Goal: Task Accomplishment & Management: Use online tool/utility

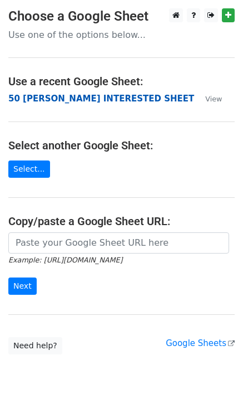
click at [25, 100] on strong "50 KEVIN INTERESTED SHEET" at bounding box center [101, 99] width 186 height 10
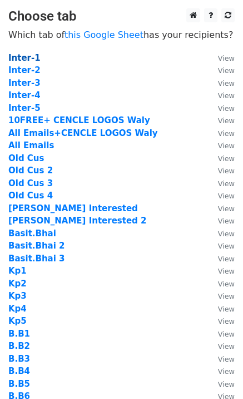
click at [27, 58] on strong "Inter-1" at bounding box center [24, 58] width 32 height 10
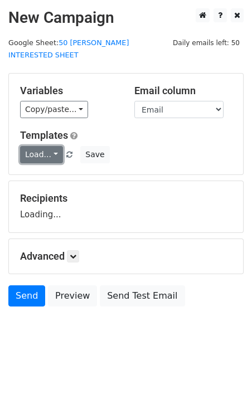
click at [43, 146] on link "Load..." at bounding box center [41, 154] width 43 height 17
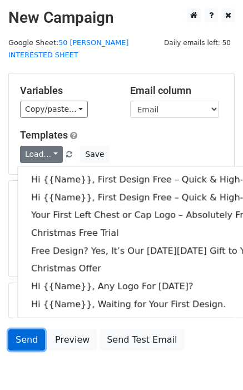
click at [20, 330] on link "Send" at bounding box center [26, 340] width 37 height 21
